Goal: Information Seeking & Learning: Learn about a topic

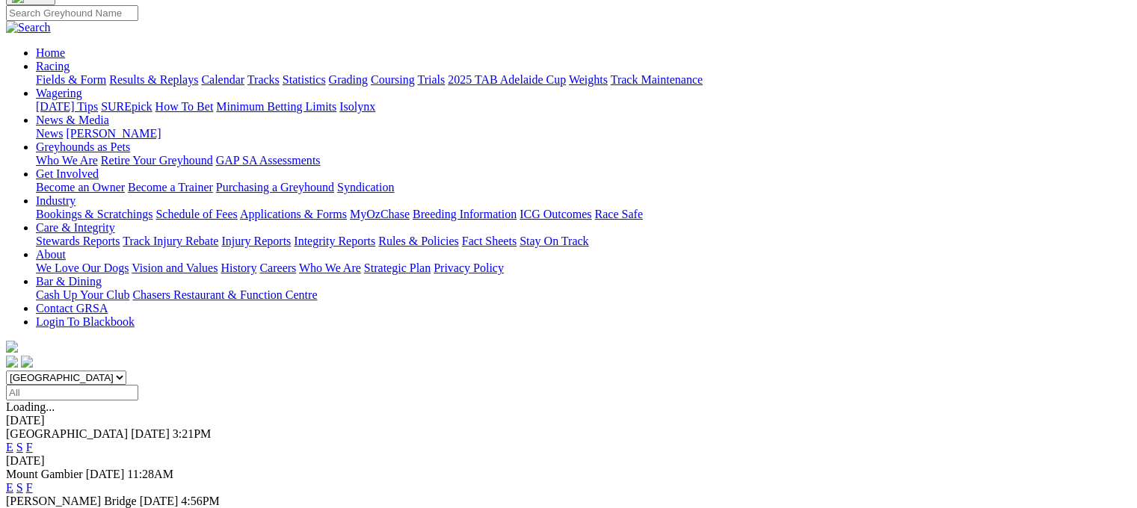
scroll to position [120, 0]
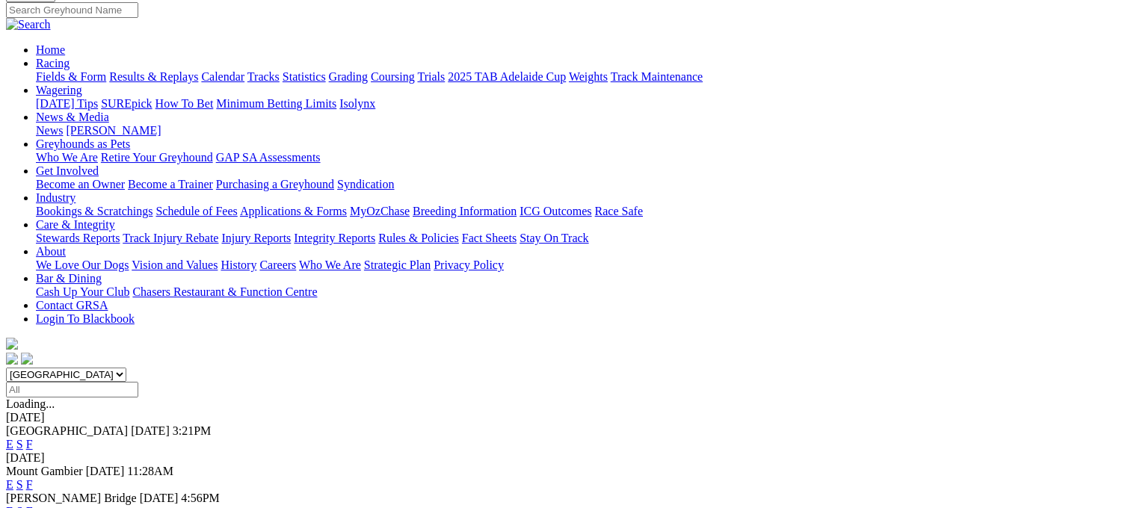
click at [33, 505] on link "F" at bounding box center [29, 511] width 7 height 13
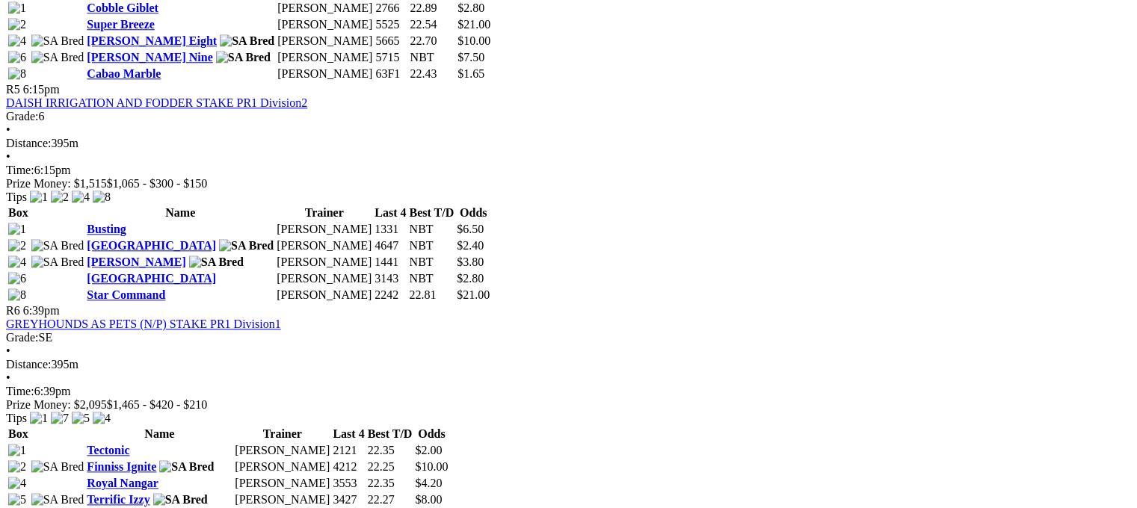
scroll to position [1585, 0]
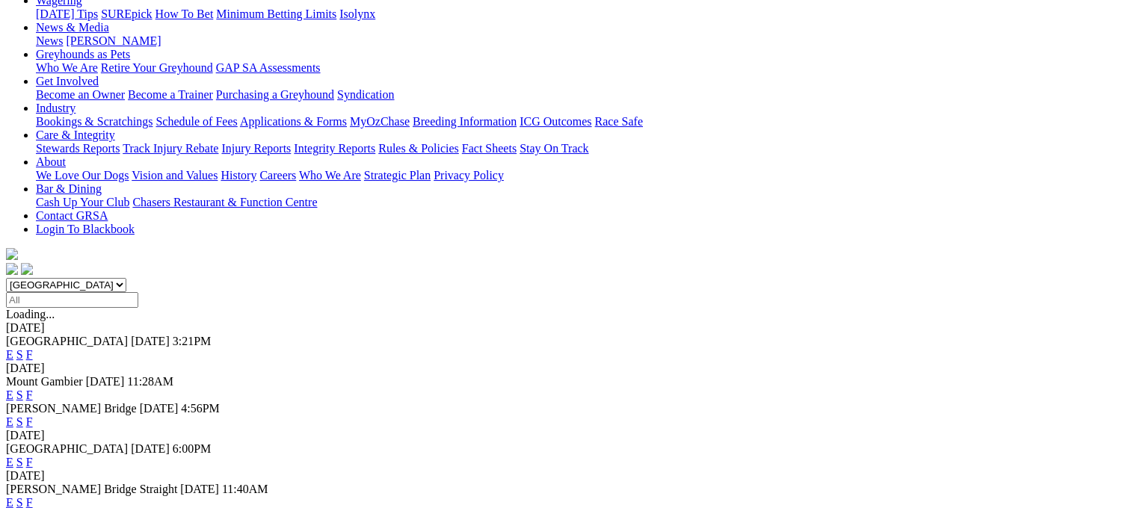
scroll to position [239, 0]
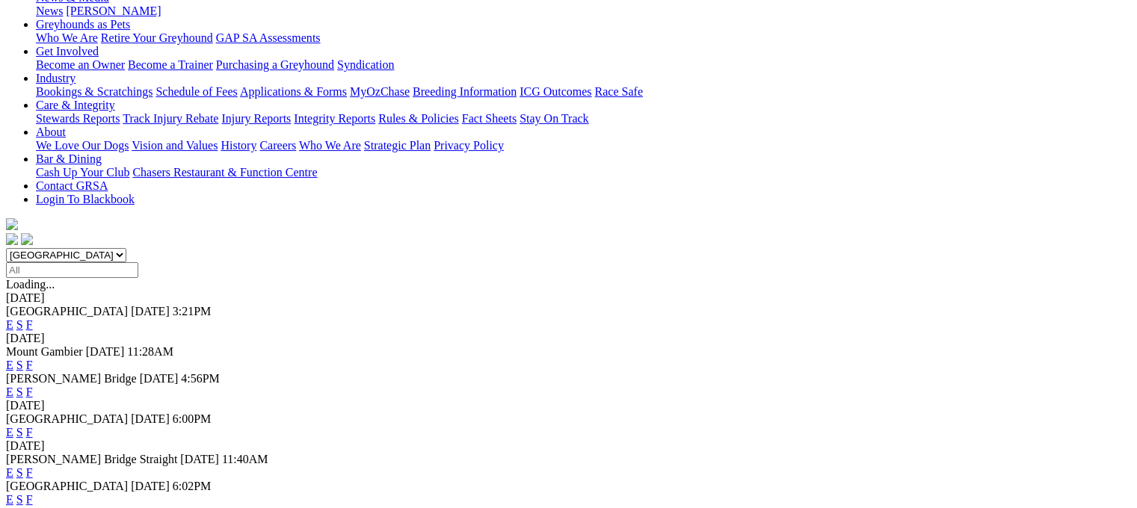
click at [33, 467] on link "F" at bounding box center [29, 473] width 7 height 13
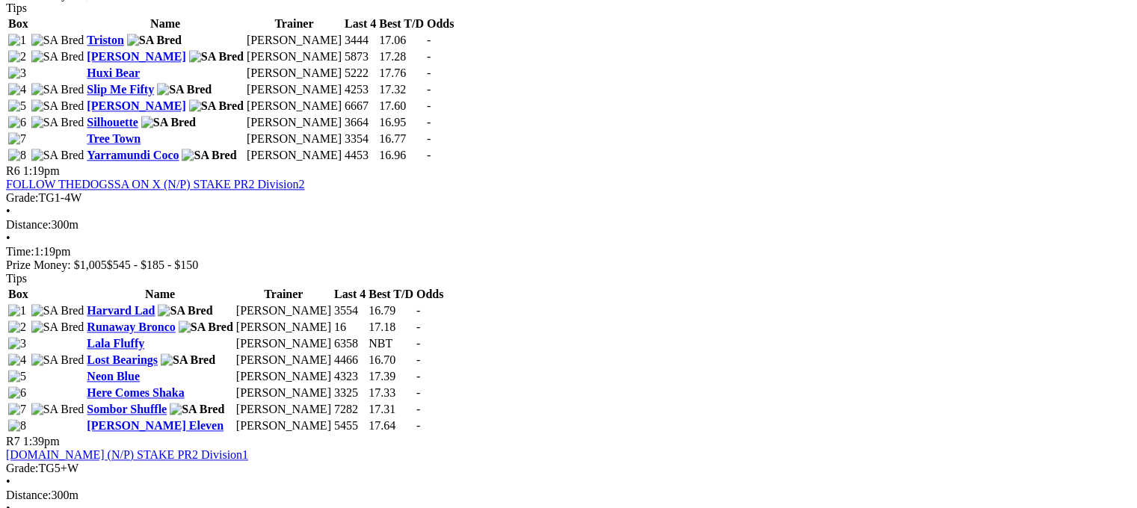
scroll to position [1795, 0]
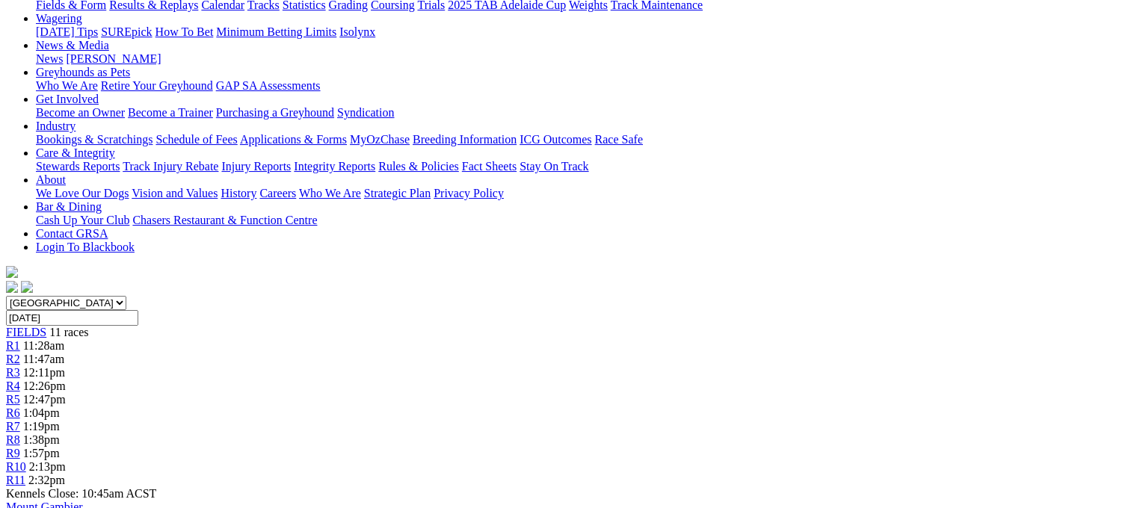
scroll to position [239, 0]
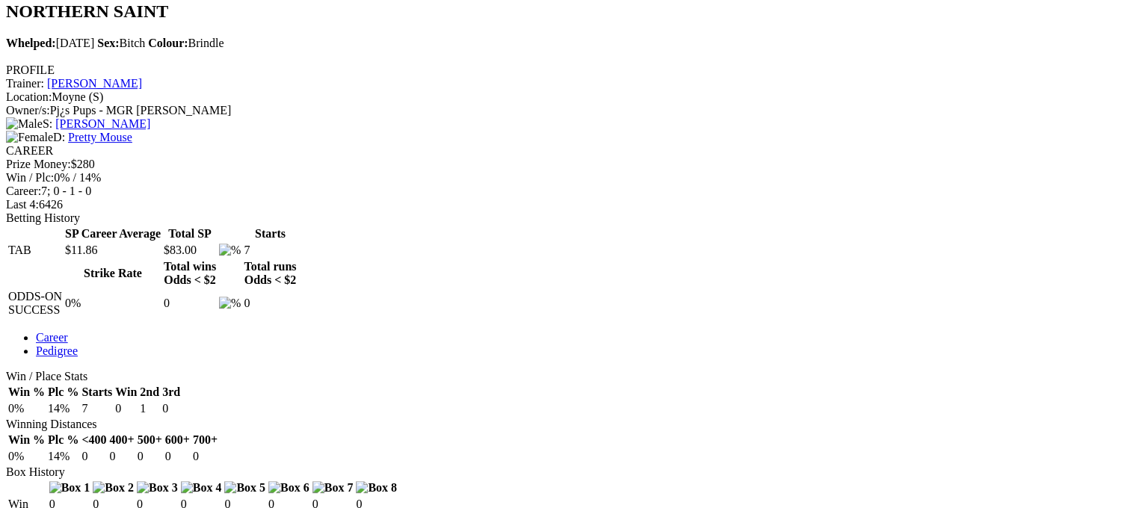
scroll to position [511, 0]
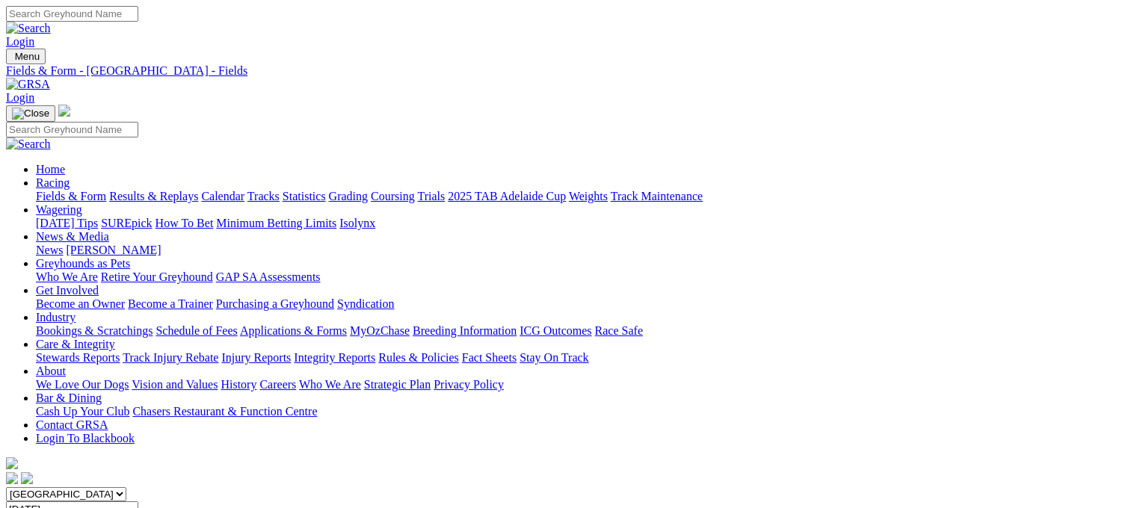
click at [170, 190] on link "Results & Replays" at bounding box center [153, 196] width 89 height 13
click at [138, 502] on input "Select date" at bounding box center [72, 510] width 132 height 16
type input "Sunday, 13 Jul 2025"
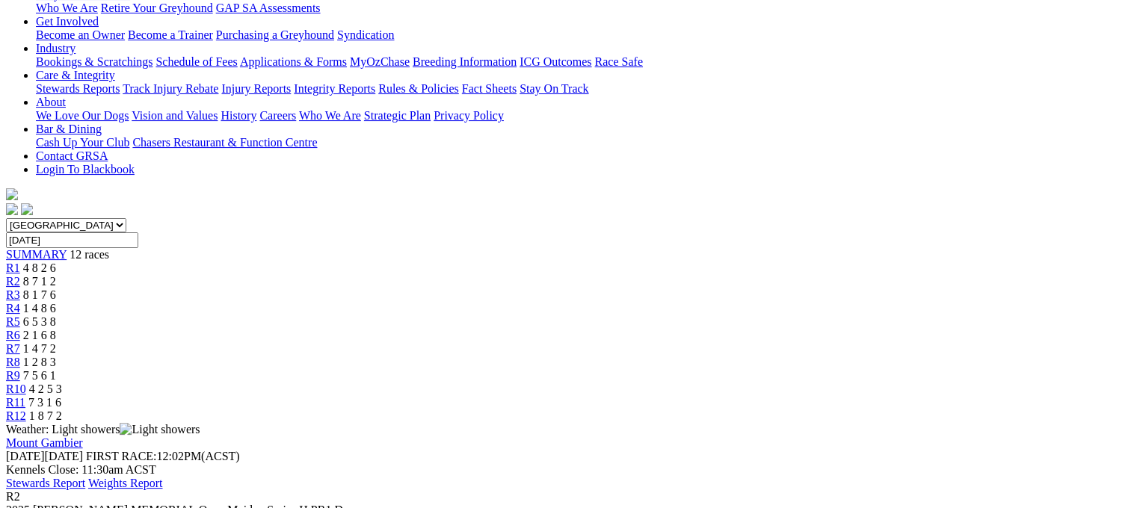
scroll to position [299, 0]
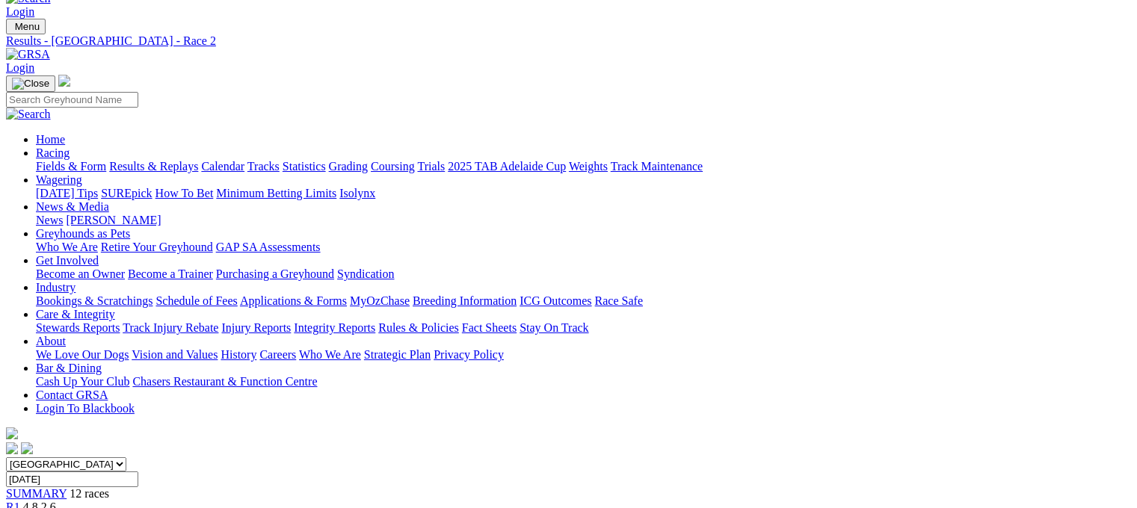
scroll to position [0, 0]
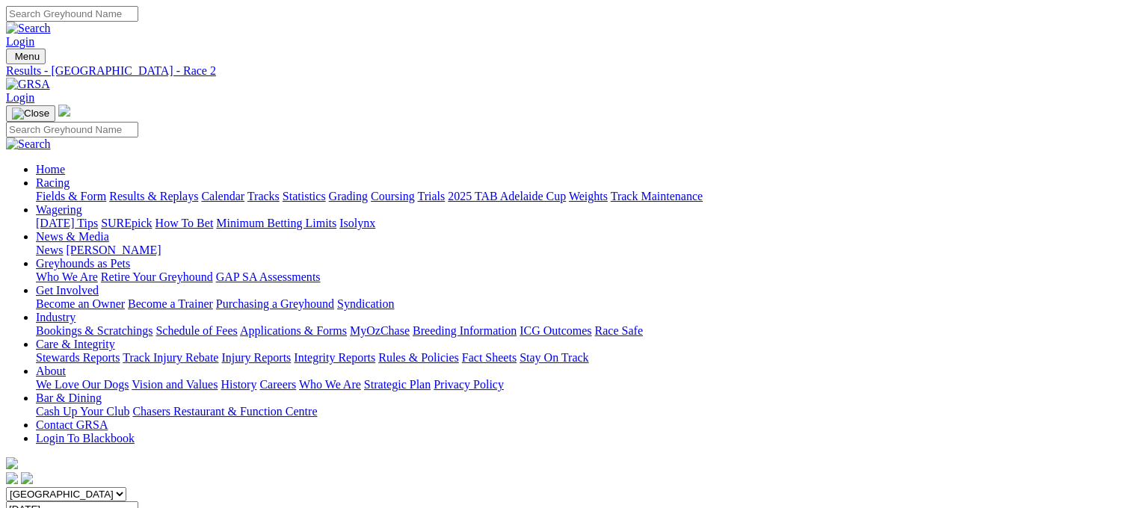
click at [168, 190] on link "Results & Replays" at bounding box center [153, 196] width 89 height 13
click at [138, 502] on input "Select date" at bounding box center [72, 510] width 132 height 16
type input "Sunday, 20 Jul 2025"
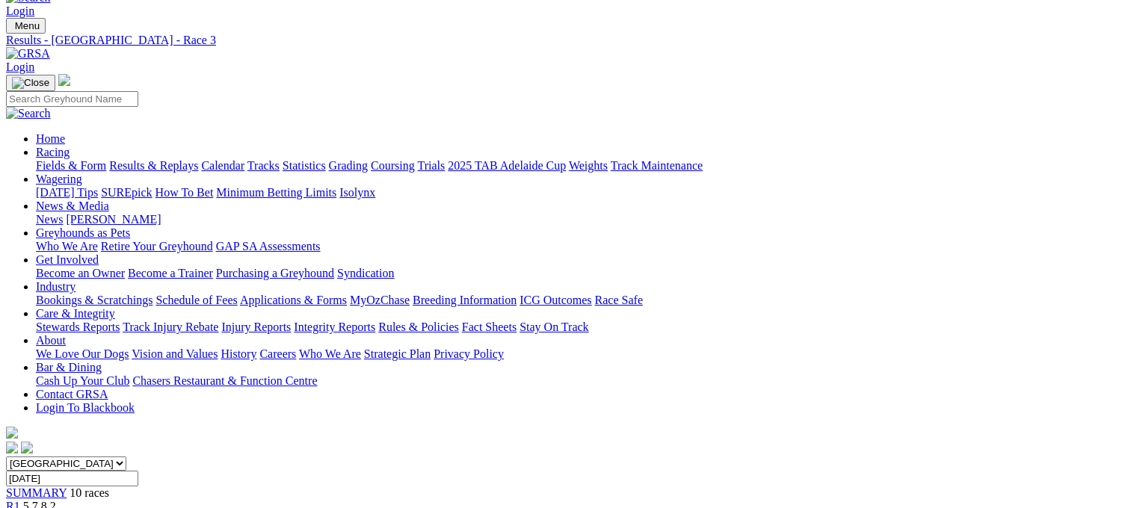
scroll to position [5, 0]
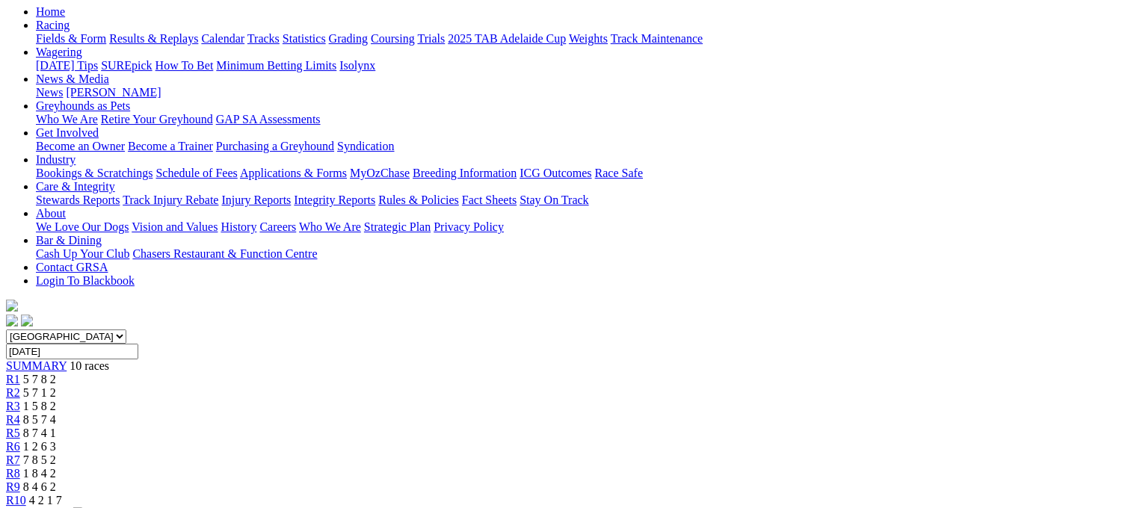
scroll to position [150, 0]
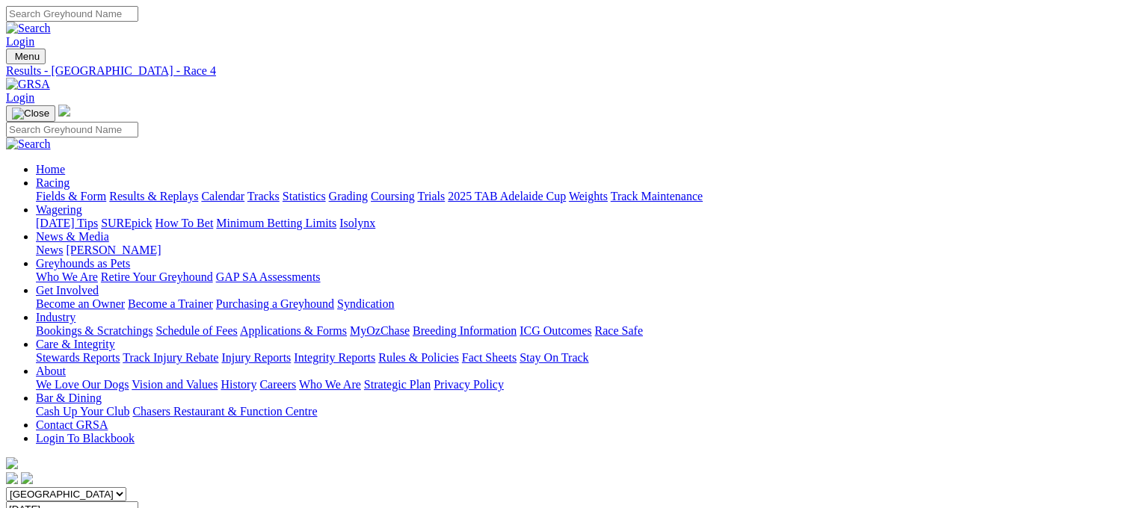
click at [56, 190] on link "Fields & Form" at bounding box center [71, 196] width 70 height 13
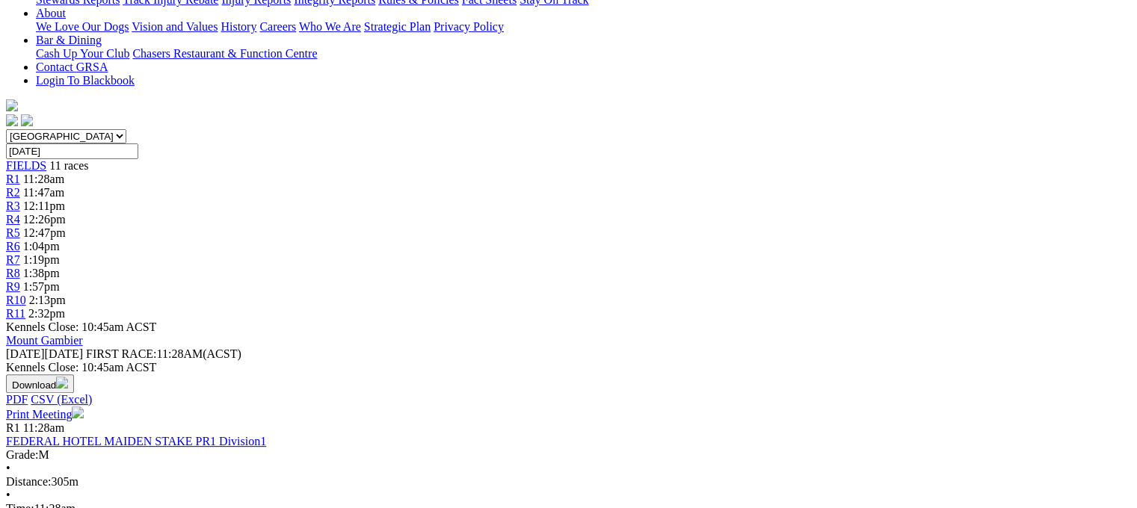
scroll to position [329, 0]
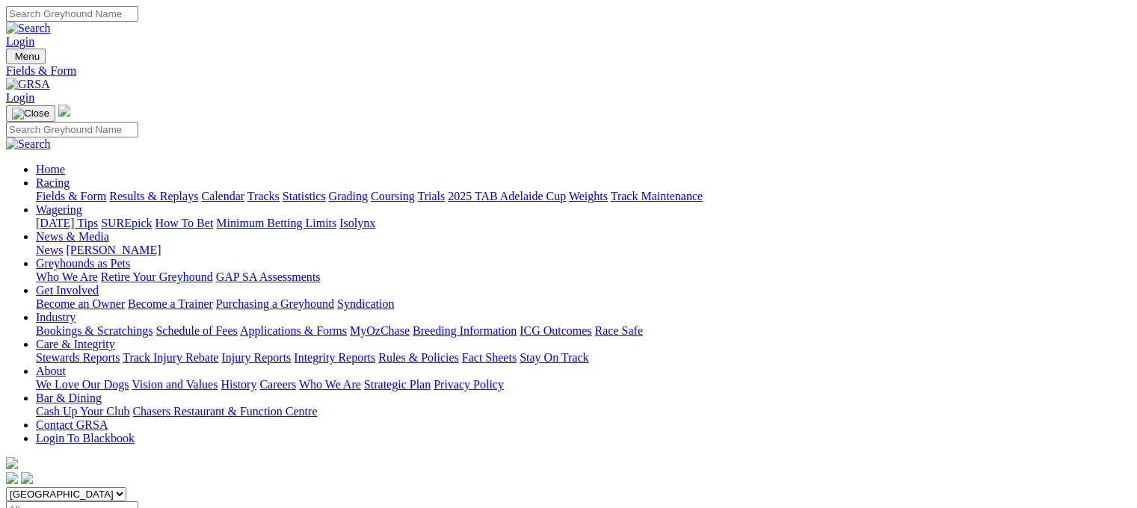
click at [165, 190] on link "Results & Replays" at bounding box center [153, 196] width 89 height 13
click at [138, 502] on input "Select date" at bounding box center [72, 510] width 132 height 16
type input "[DATE]"
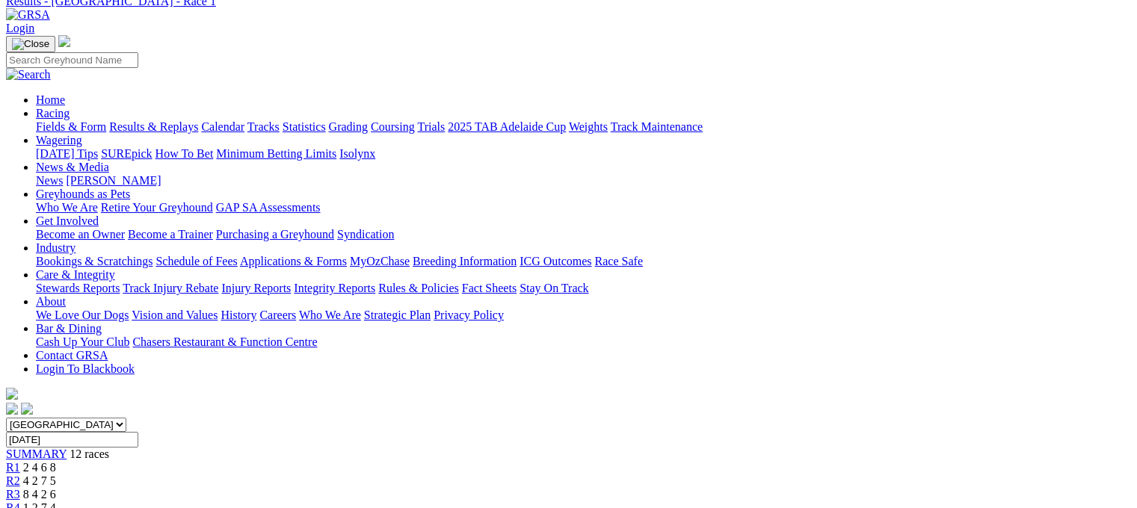
scroll to position [44, 0]
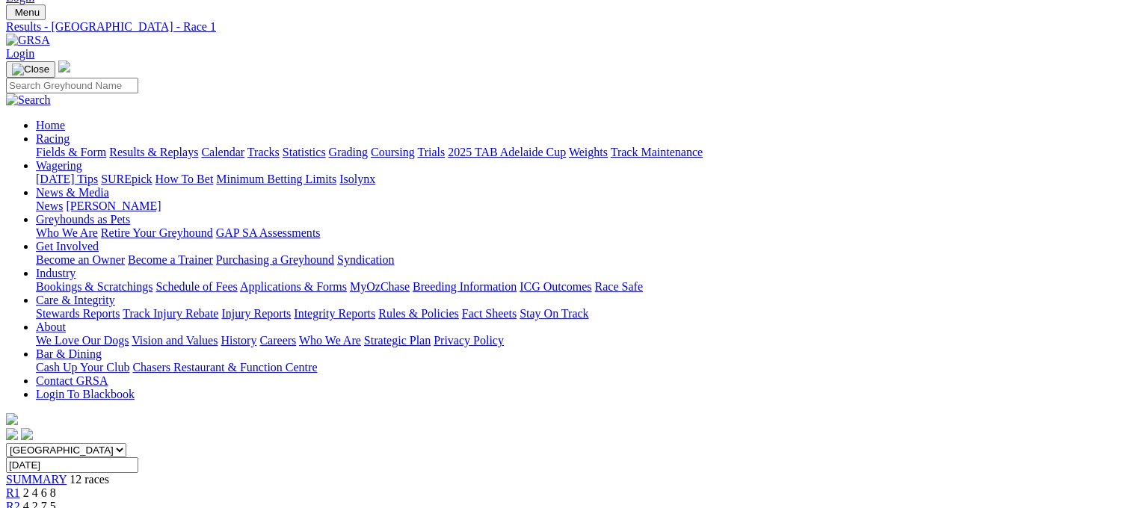
click at [20, 500] on link "R2" at bounding box center [13, 506] width 14 height 13
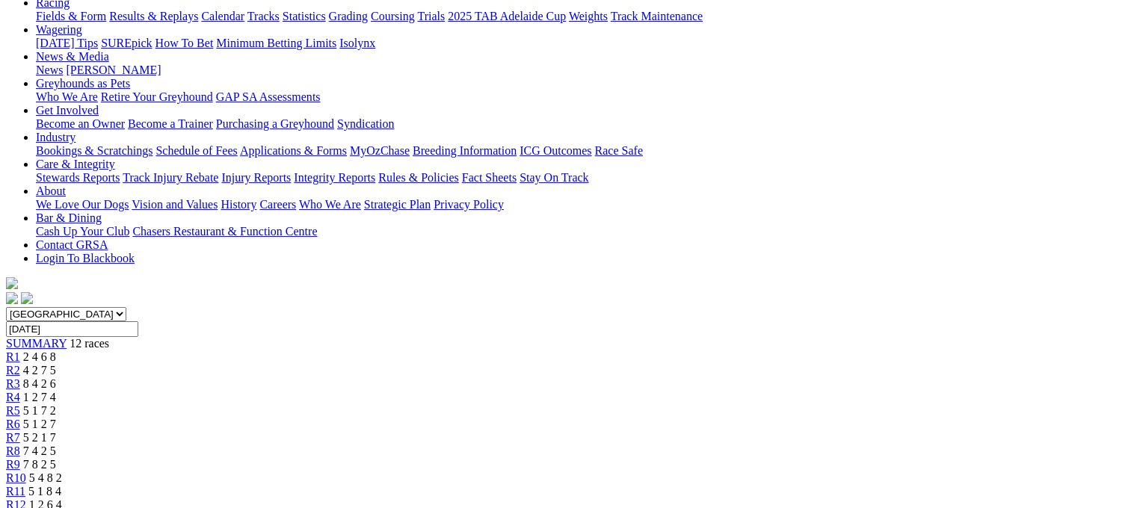
scroll to position [179, 0]
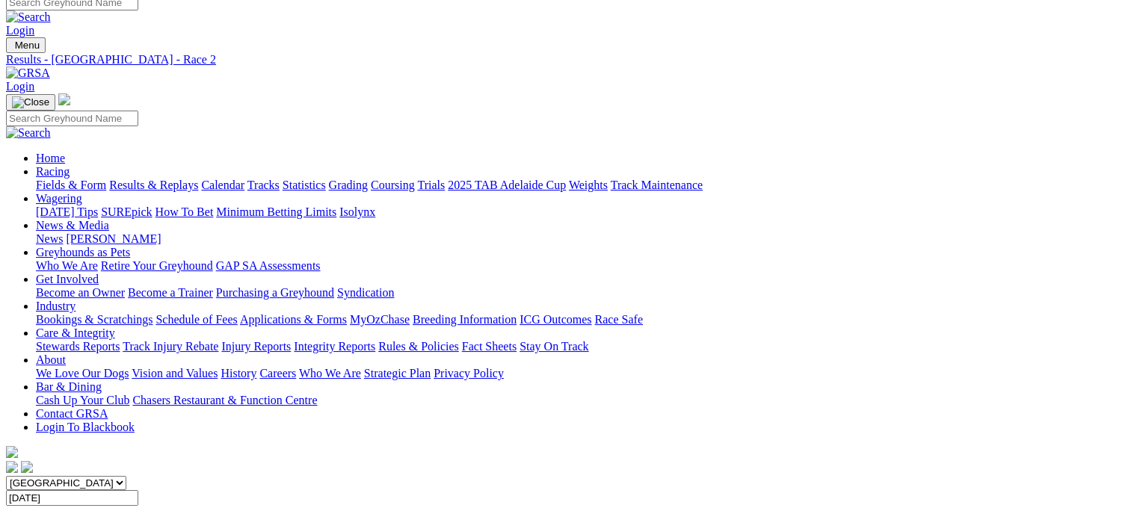
scroll to position [0, 0]
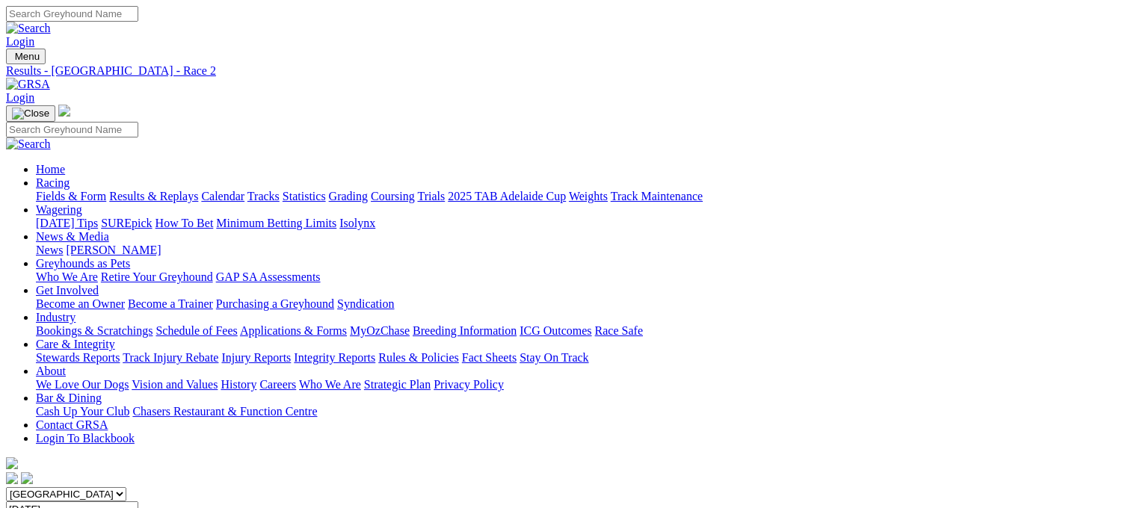
click at [176, 190] on link "Results & Replays" at bounding box center [153, 196] width 89 height 13
click at [138, 502] on input "Select date" at bounding box center [72, 510] width 132 height 16
type input "Sunday, 17 Aug 2025"
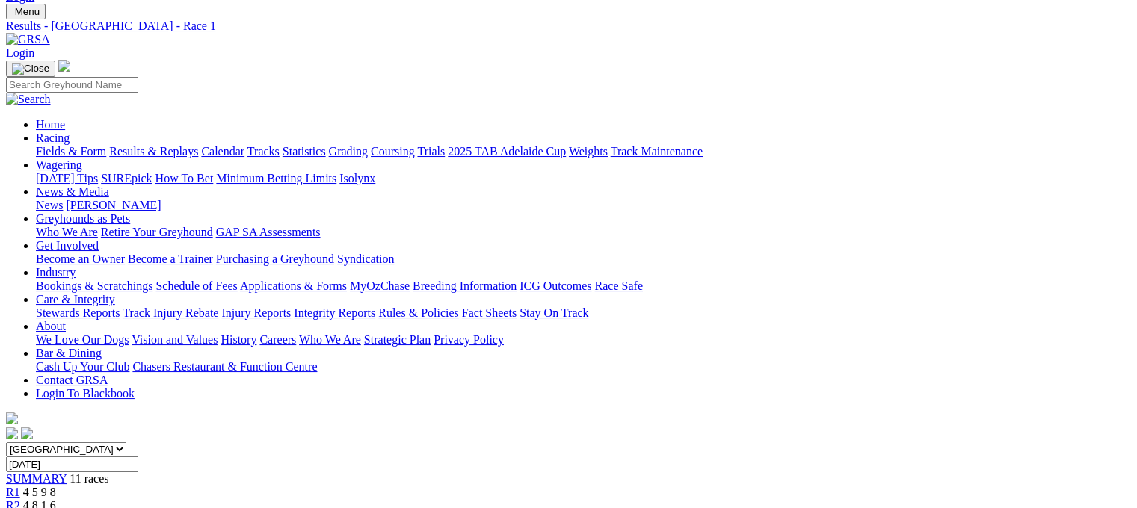
scroll to position [4, 0]
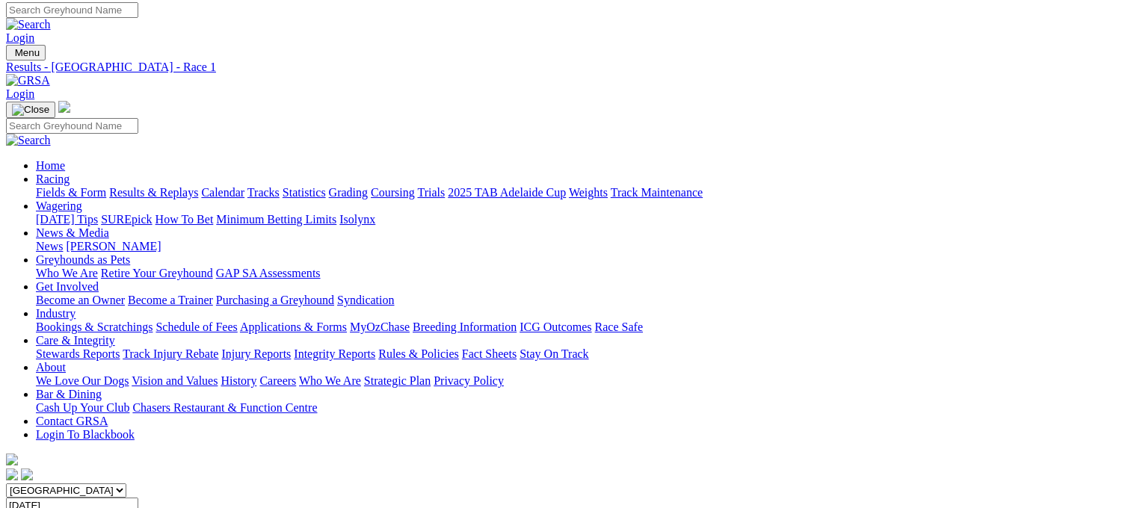
click at [68, 186] on link "Fields & Form" at bounding box center [71, 192] width 70 height 13
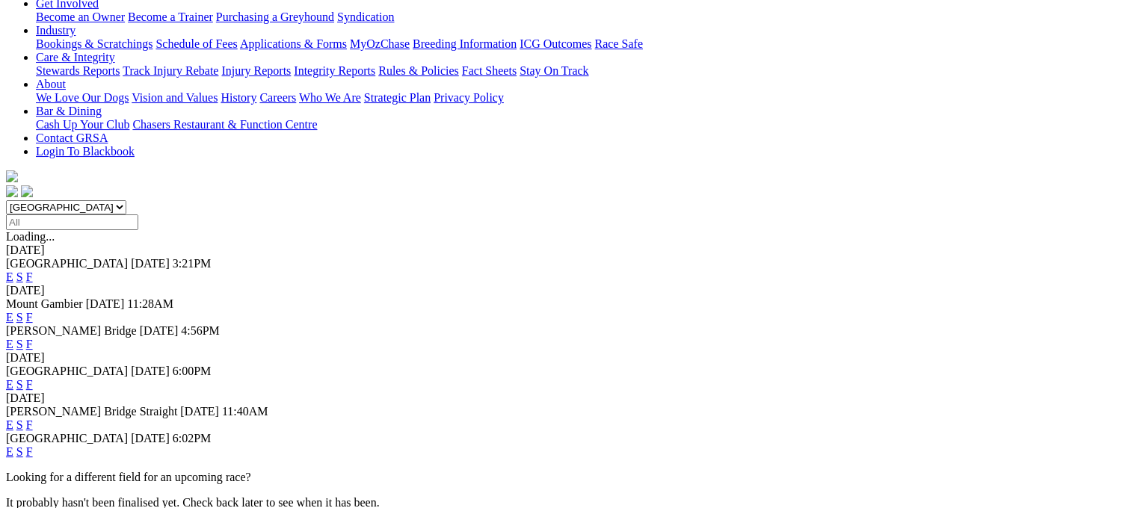
scroll to position [239, 0]
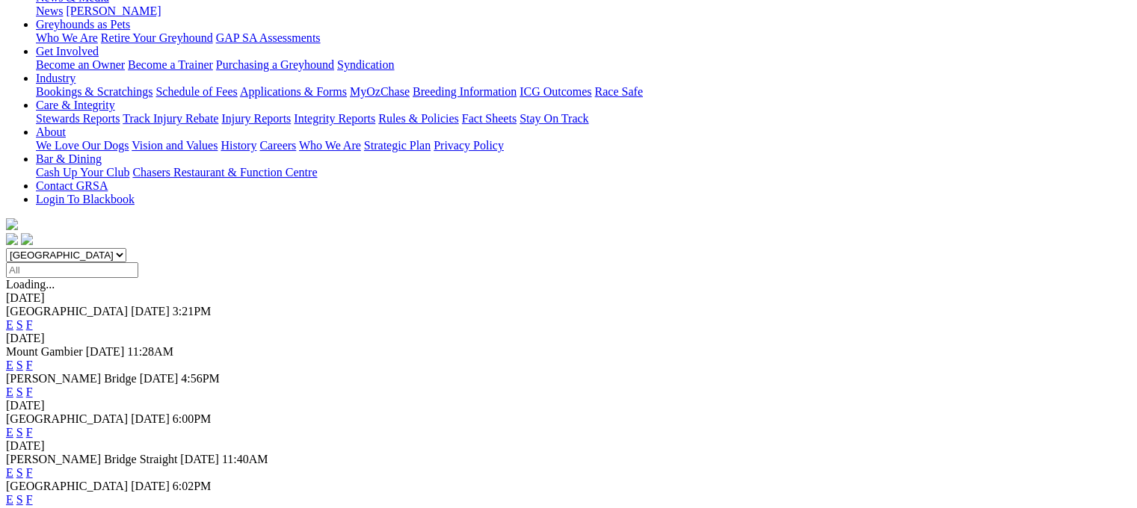
click at [33, 359] on link "F" at bounding box center [29, 365] width 7 height 13
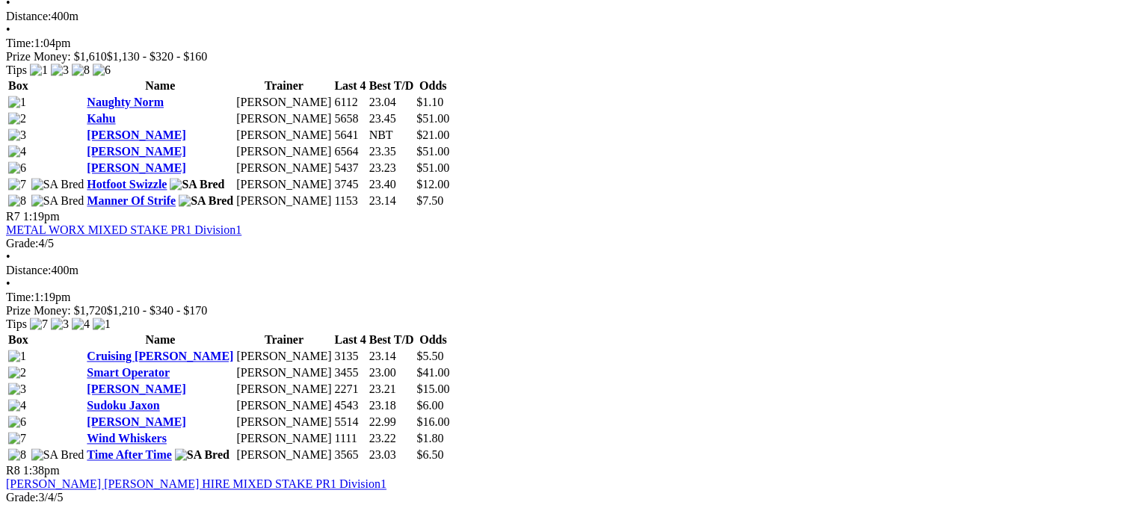
scroll to position [2094, 0]
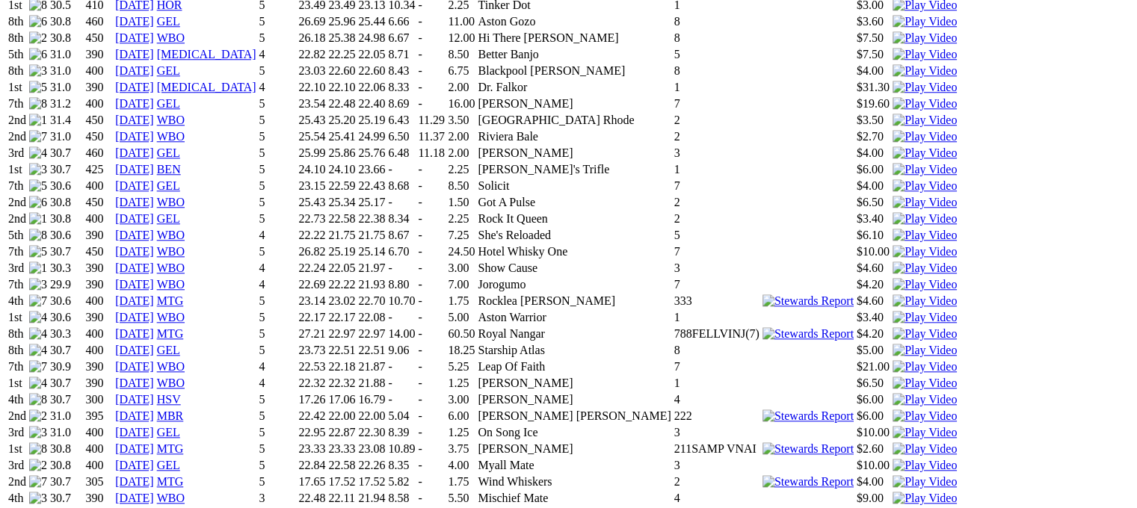
scroll to position [1466, 0]
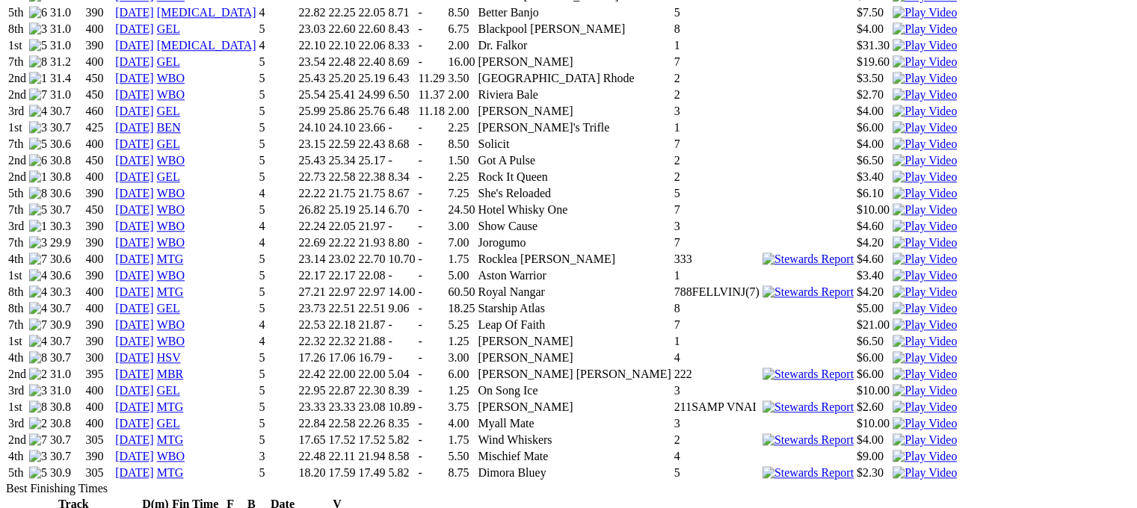
click at [893, 401] on img at bounding box center [925, 407] width 64 height 13
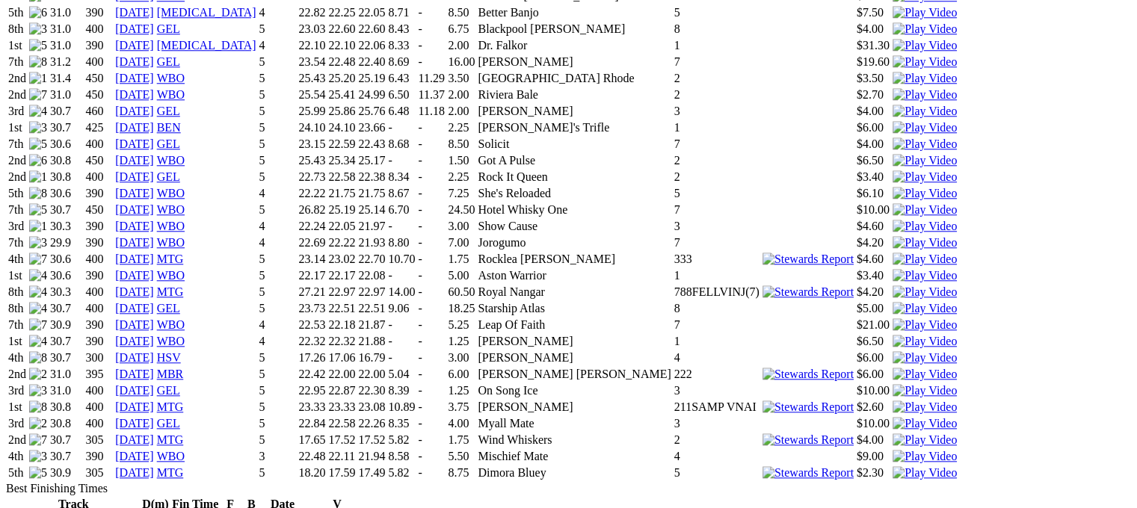
click at [893, 434] on img at bounding box center [925, 440] width 64 height 13
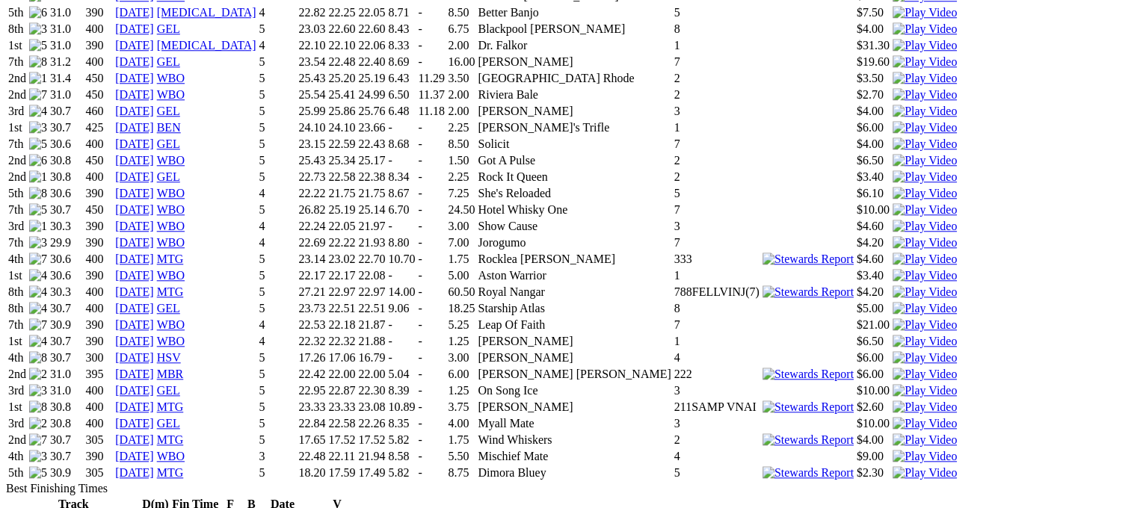
click at [893, 467] on img at bounding box center [925, 473] width 64 height 13
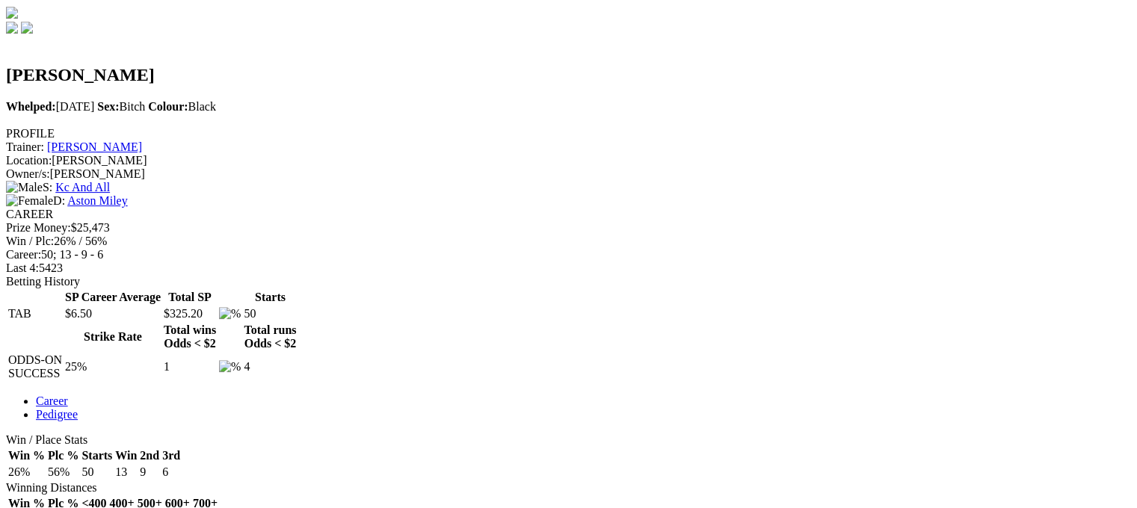
scroll to position [419, 0]
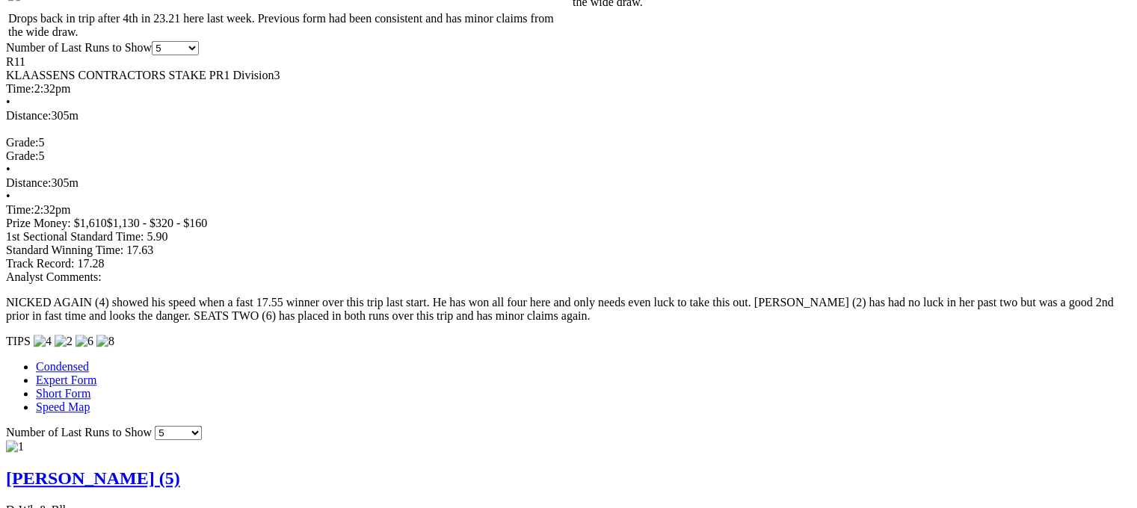
scroll to position [1107, 0]
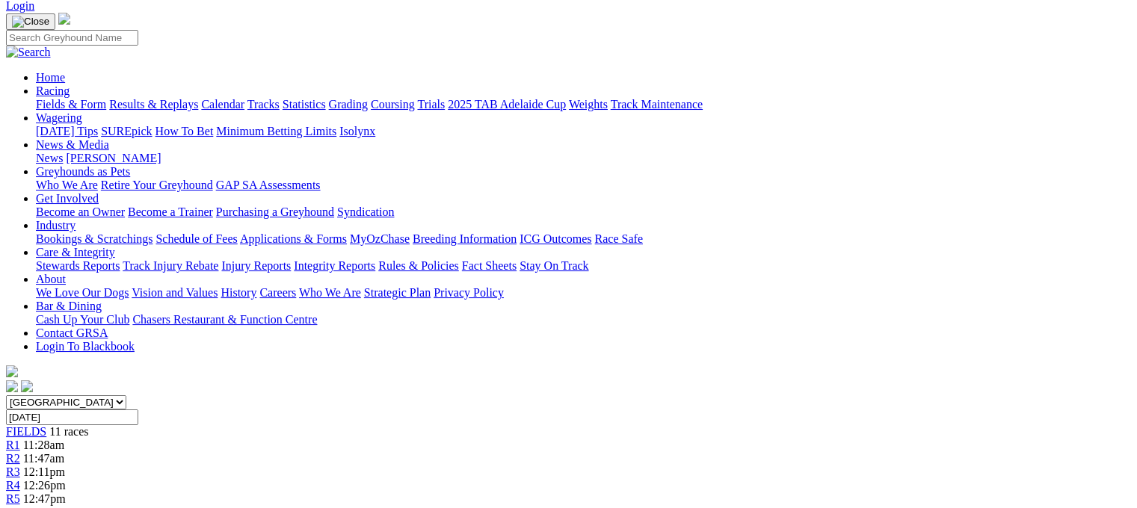
scroll to position [90, 0]
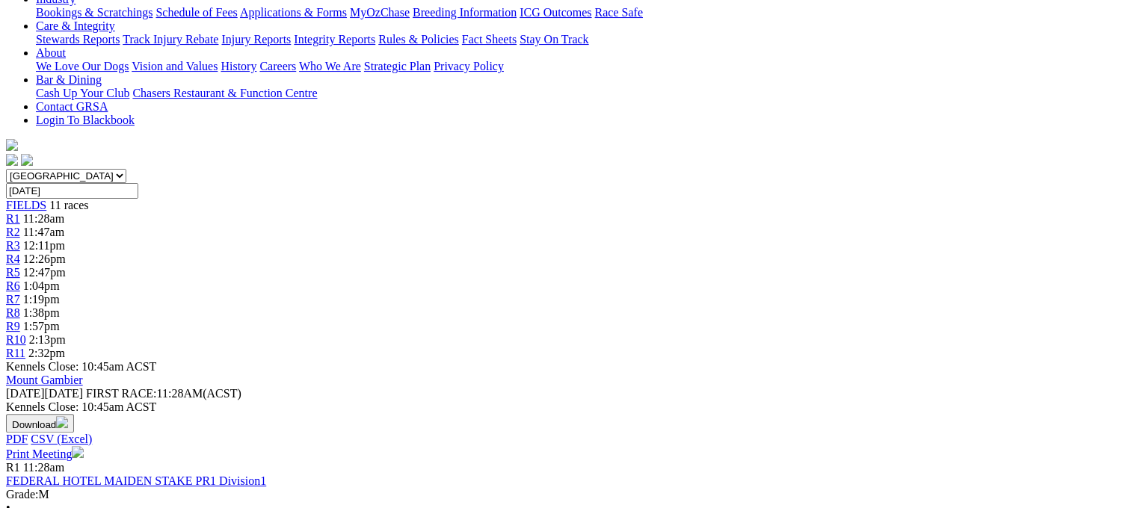
scroll to position [320, 0]
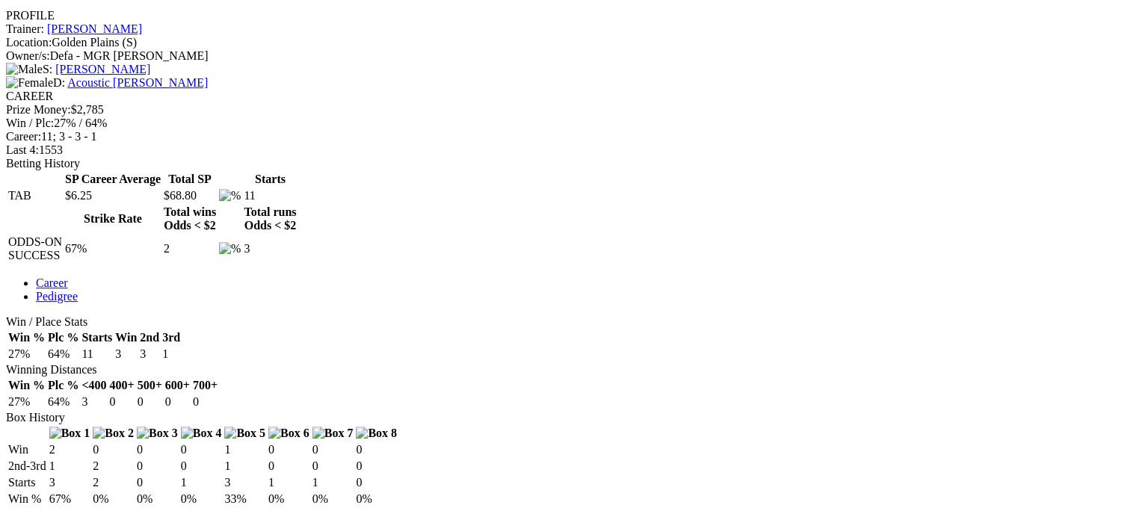
scroll to position [566, 0]
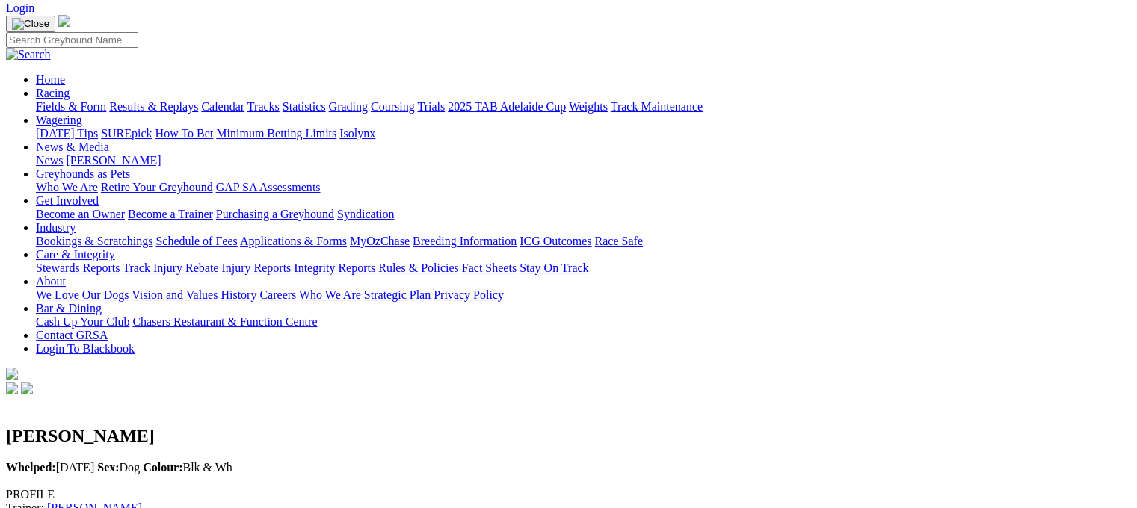
scroll to position [0, 0]
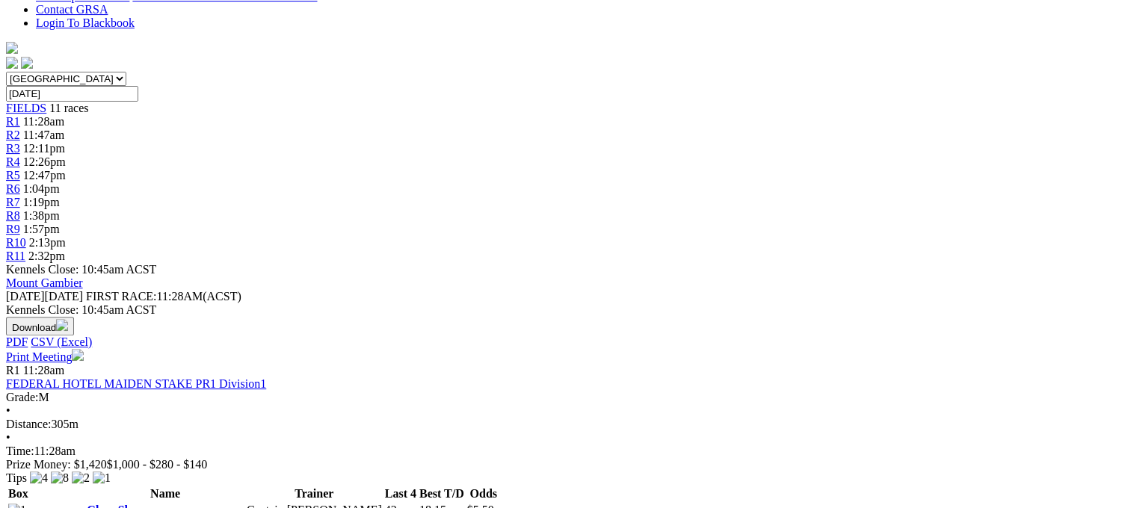
scroll to position [419, 0]
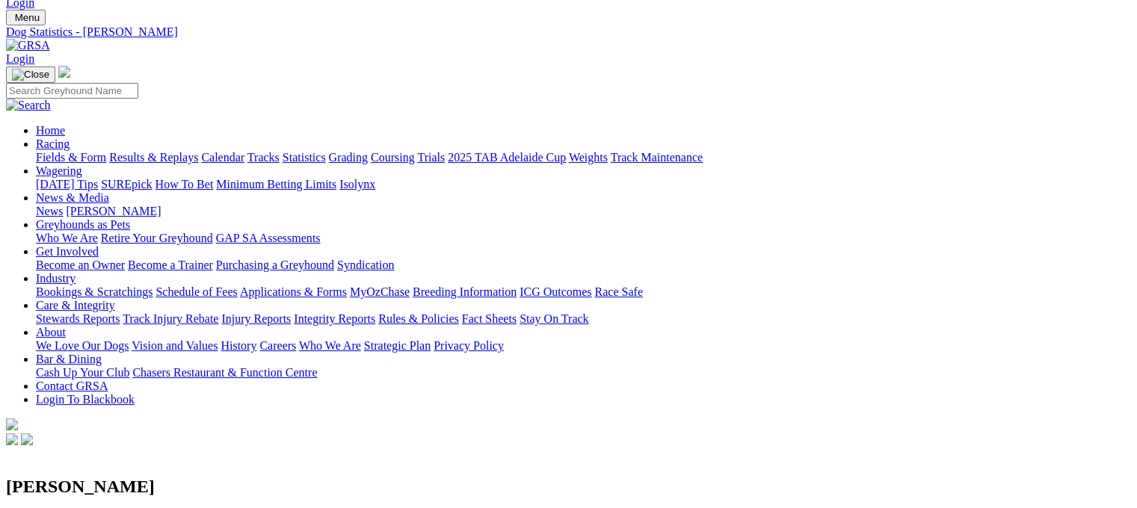
scroll to position [9, 0]
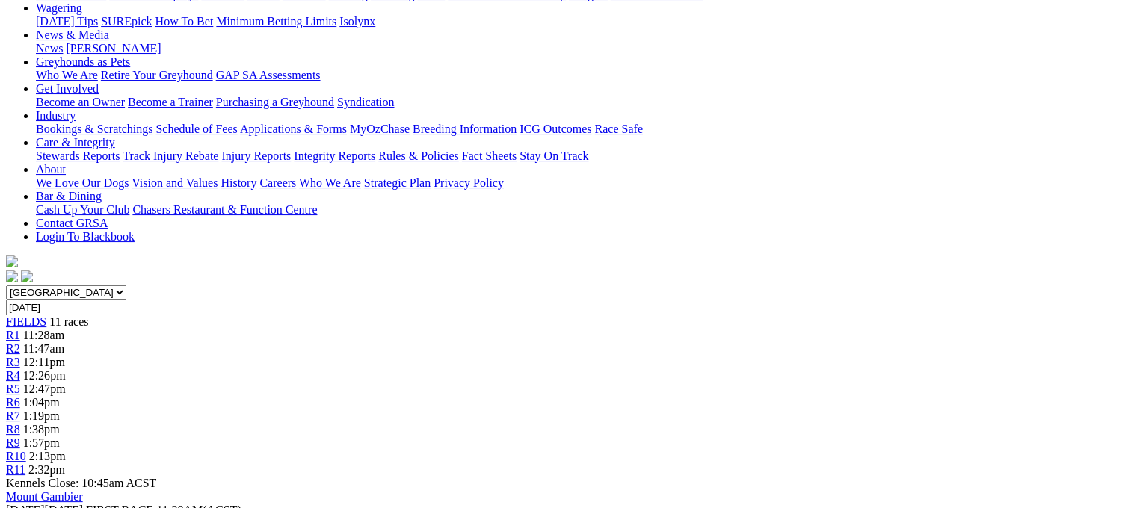
scroll to position [239, 0]
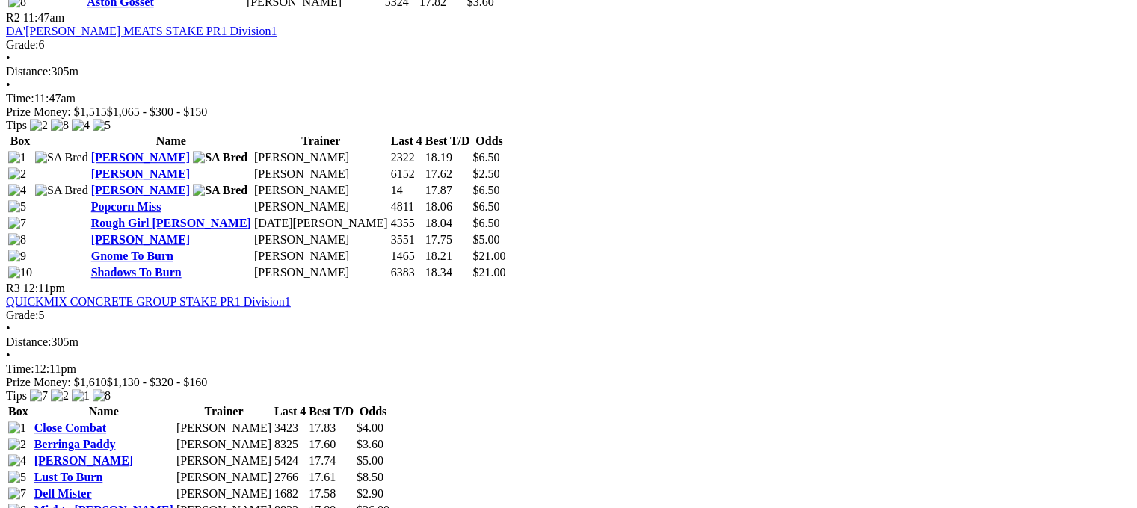
scroll to position [1017, 0]
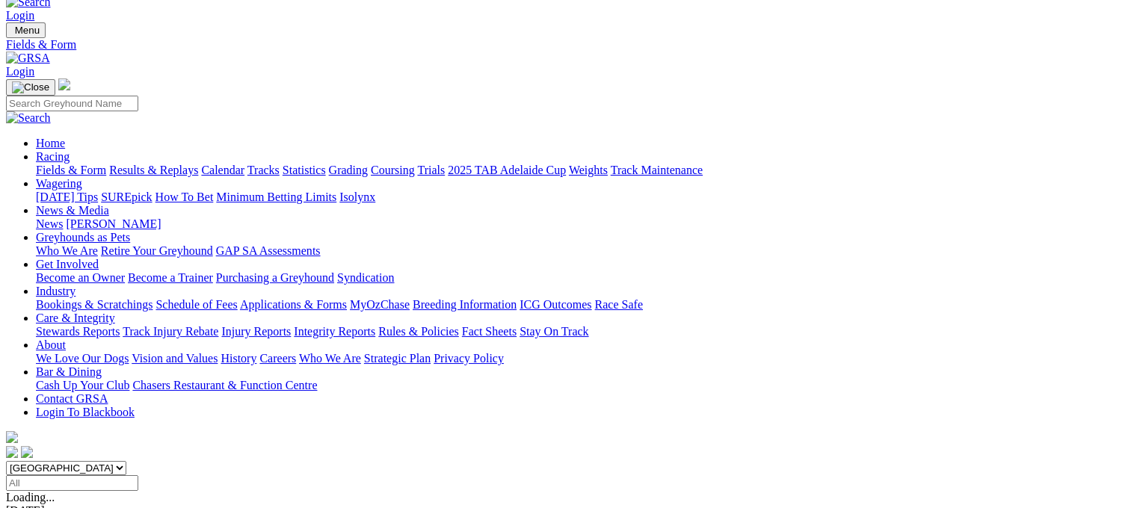
scroll to position [30, 0]
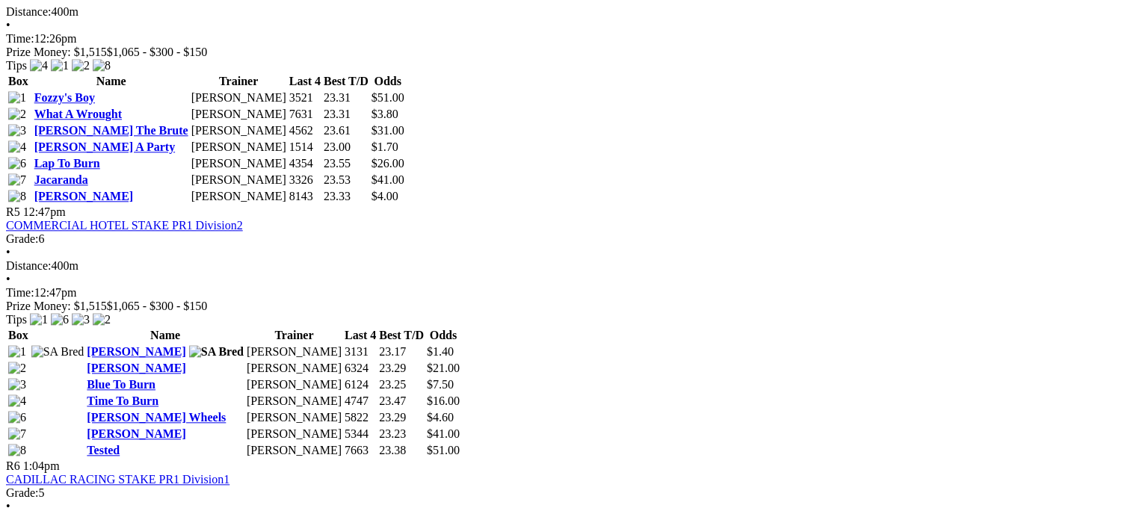
scroll to position [1679, 0]
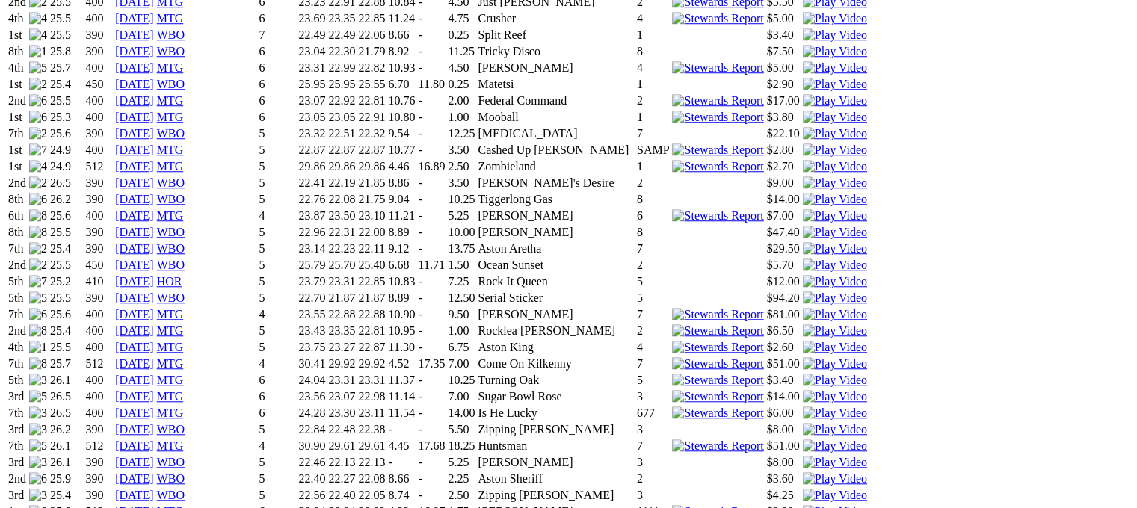
scroll to position [1259, 0]
